Goal: Task Accomplishment & Management: Use online tool/utility

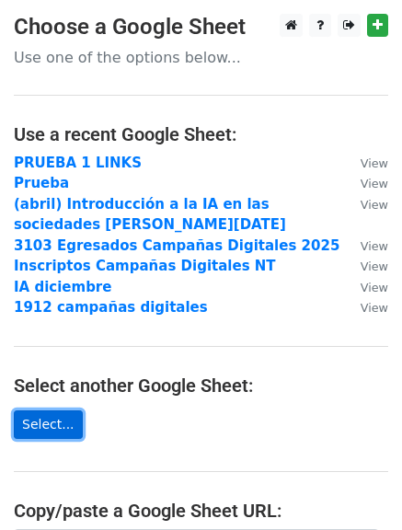
click at [67, 415] on link "Select..." at bounding box center [48, 424] width 69 height 29
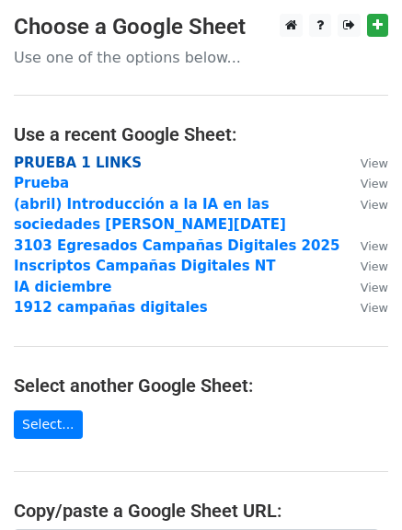
click at [75, 156] on strong "PRUEBA 1 LINKS" at bounding box center [78, 163] width 128 height 17
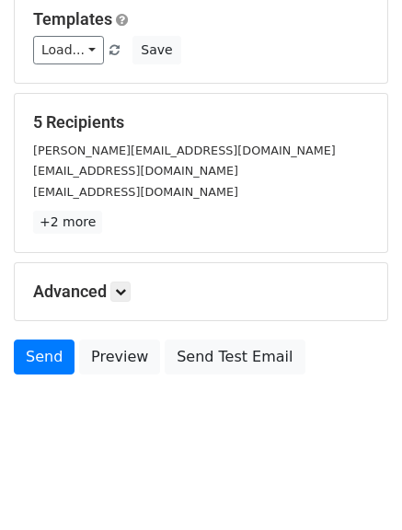
scroll to position [185, 0]
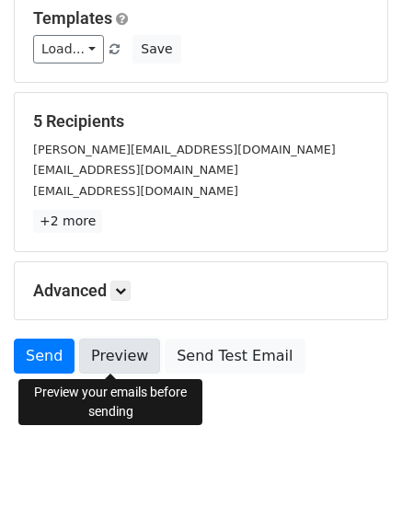
click at [102, 354] on link "Preview" at bounding box center [119, 356] width 81 height 35
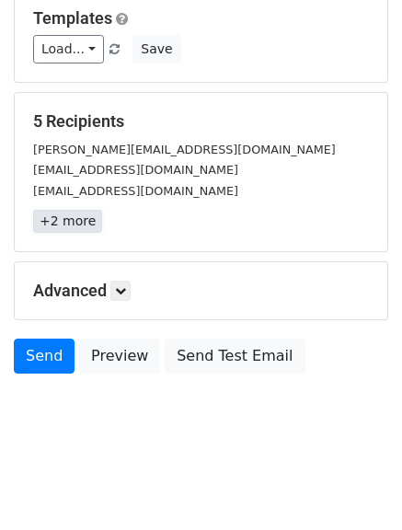
click at [71, 218] on link "+2 more" at bounding box center [67, 221] width 69 height 23
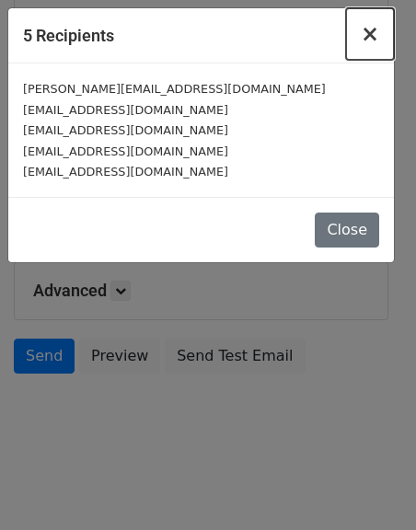
click at [369, 32] on span "×" at bounding box center [370, 34] width 18 height 26
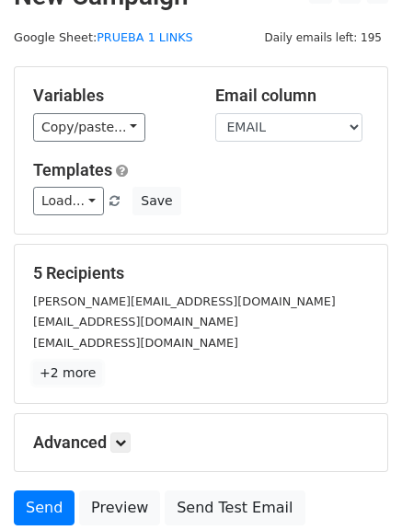
scroll to position [0, 0]
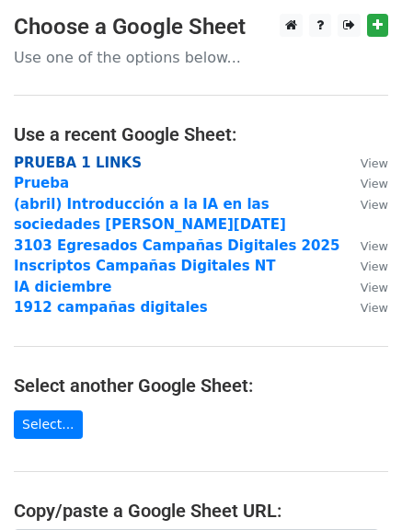
click at [121, 163] on strong "PRUEBA 1 LINKS" at bounding box center [78, 163] width 128 height 17
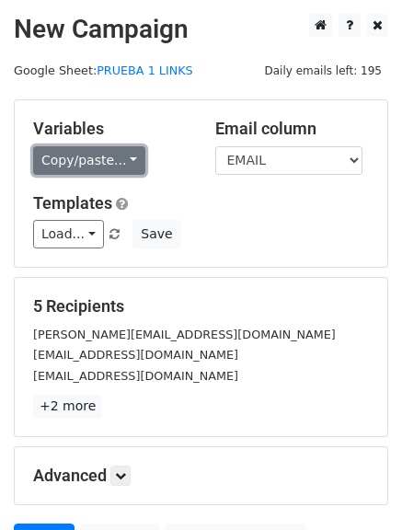
click at [108, 155] on link "Copy/paste..." at bounding box center [89, 160] width 112 height 29
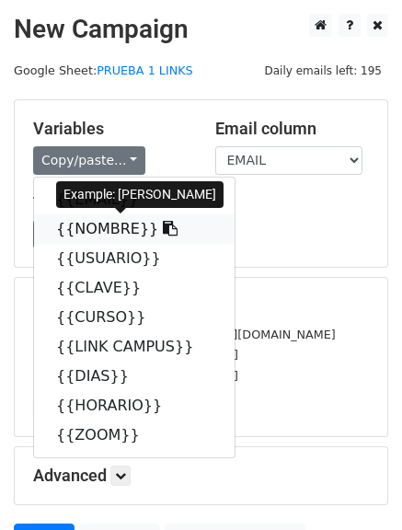
click at [111, 237] on link "{{NOMBRE}}" at bounding box center [134, 228] width 201 height 29
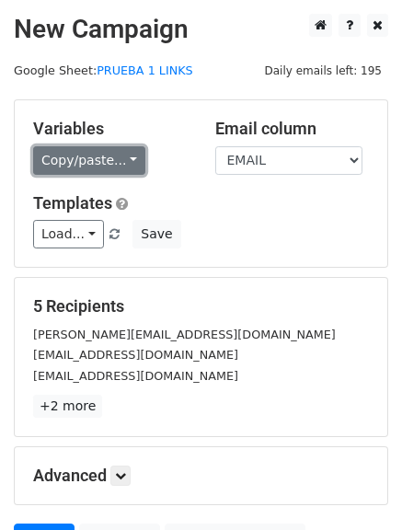
click at [116, 163] on link "Copy/paste..." at bounding box center [89, 160] width 112 height 29
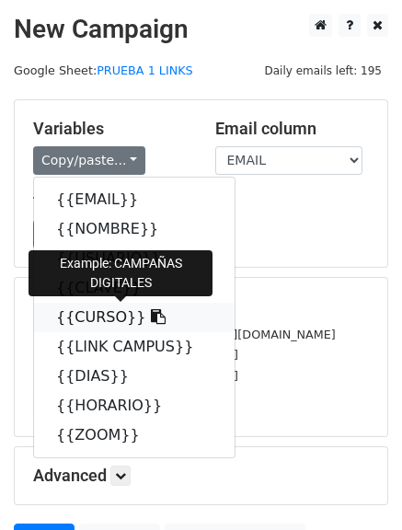
click at [108, 308] on link "{{CURSO}}" at bounding box center [134, 317] width 201 height 29
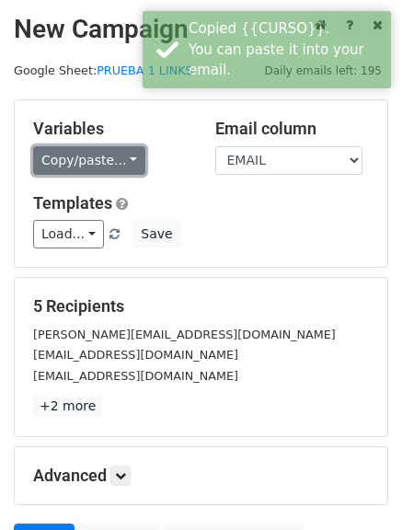
click at [89, 163] on link "Copy/paste..." at bounding box center [89, 160] width 112 height 29
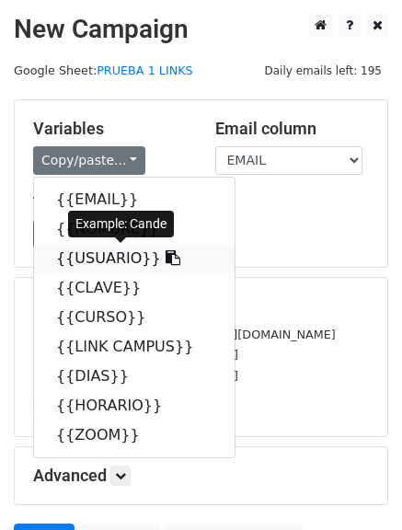
click at [110, 264] on link "{{USUARIO}}" at bounding box center [134, 258] width 201 height 29
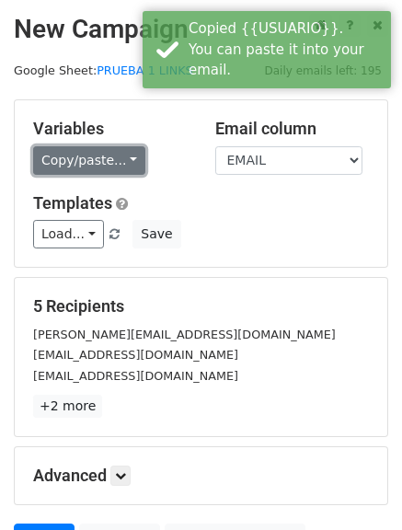
click at [114, 169] on link "Copy/paste..." at bounding box center [89, 160] width 112 height 29
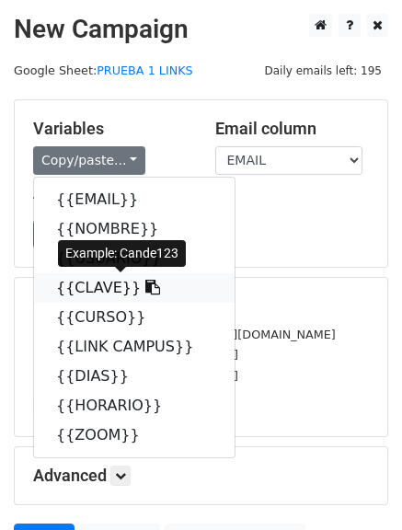
click at [93, 283] on link "{{CLAVE}}" at bounding box center [134, 287] width 201 height 29
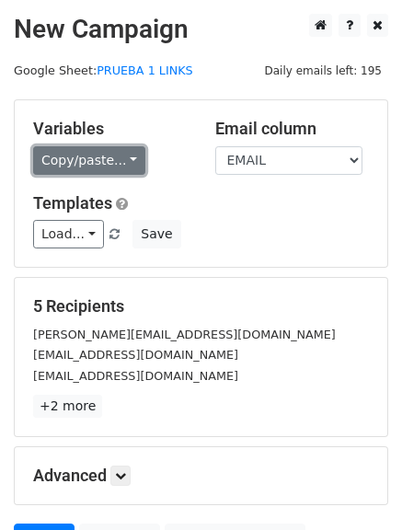
click at [116, 170] on link "Copy/paste..." at bounding box center [89, 160] width 112 height 29
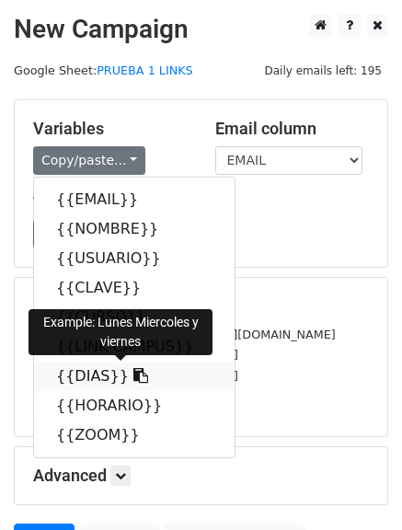
click at [92, 373] on link "{{DIAS}}" at bounding box center [134, 376] width 201 height 29
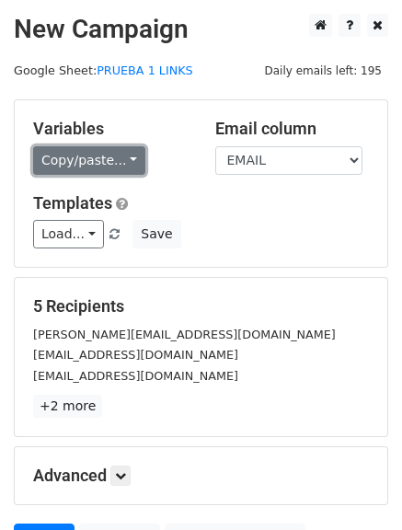
click at [102, 157] on link "Copy/paste..." at bounding box center [89, 160] width 112 height 29
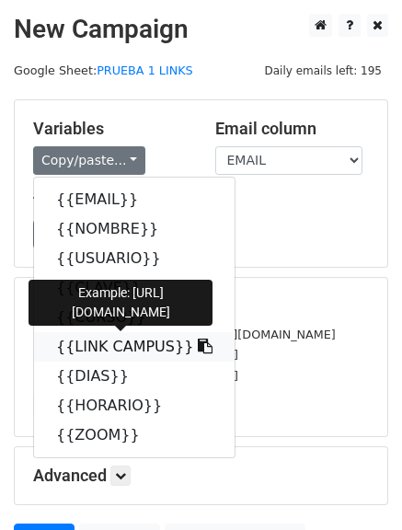
click at [83, 340] on link "{{LINK CAMPUS}}" at bounding box center [134, 346] width 201 height 29
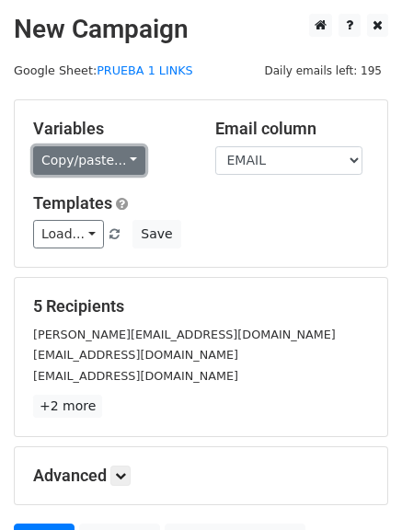
click at [99, 167] on link "Copy/paste..." at bounding box center [89, 160] width 112 height 29
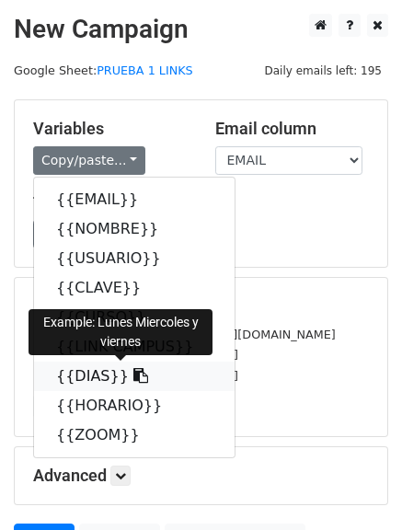
click at [106, 372] on link "{{DIAS}}" at bounding box center [134, 376] width 201 height 29
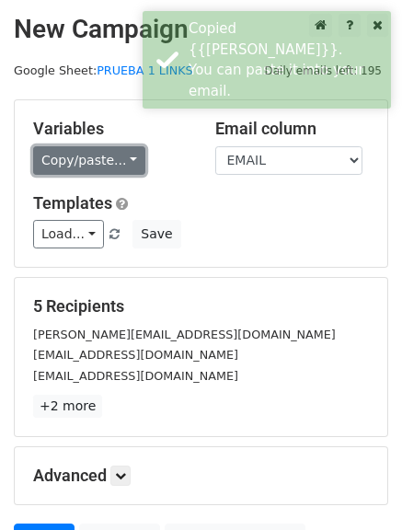
click at [103, 170] on link "Copy/paste..." at bounding box center [89, 160] width 112 height 29
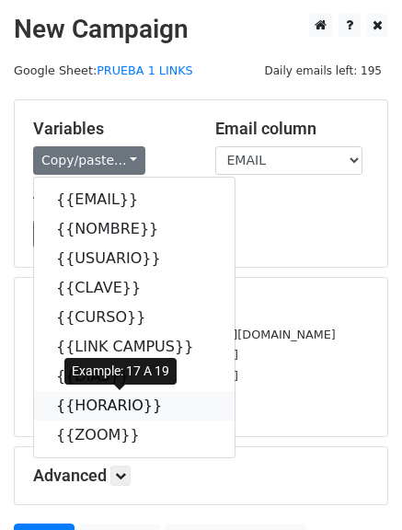
click at [98, 404] on link "{{HORARIO}}" at bounding box center [134, 405] width 201 height 29
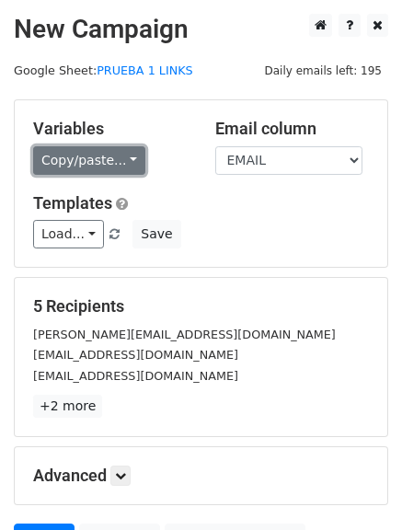
click at [95, 169] on link "Copy/paste..." at bounding box center [89, 160] width 112 height 29
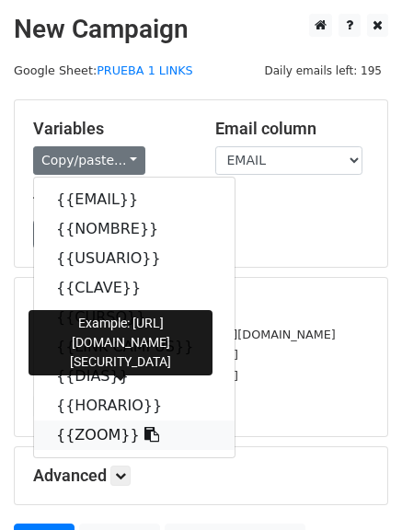
click at [105, 442] on link "{{ZOOM}}" at bounding box center [134, 435] width 201 height 29
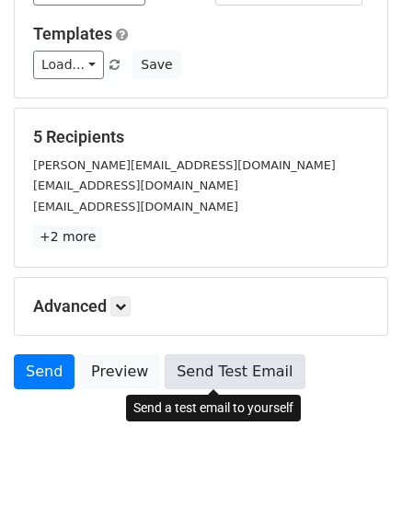
scroll to position [185, 0]
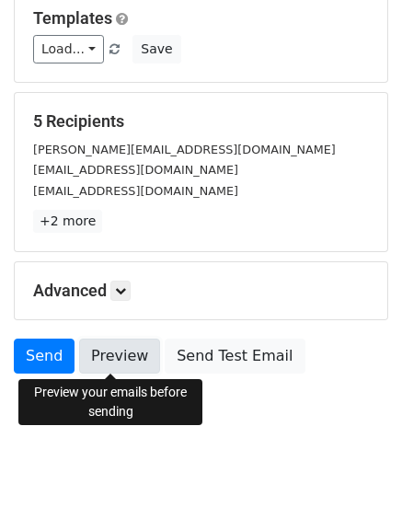
click at [119, 357] on link "Preview" at bounding box center [119, 356] width 81 height 35
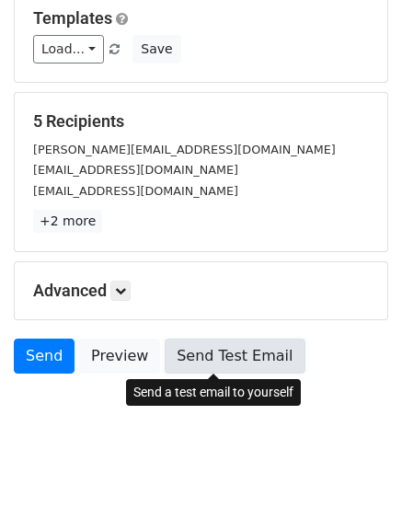
click at [187, 349] on link "Send Test Email" at bounding box center [235, 356] width 140 height 35
click at [213, 348] on link "Send Test Email" at bounding box center [235, 356] width 140 height 35
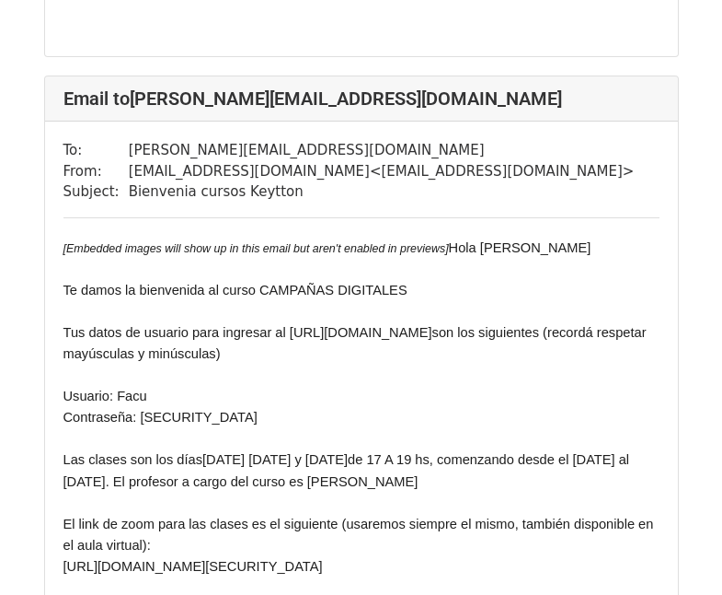
scroll to position [552, 0]
